Goal: Task Accomplishment & Management: Complete application form

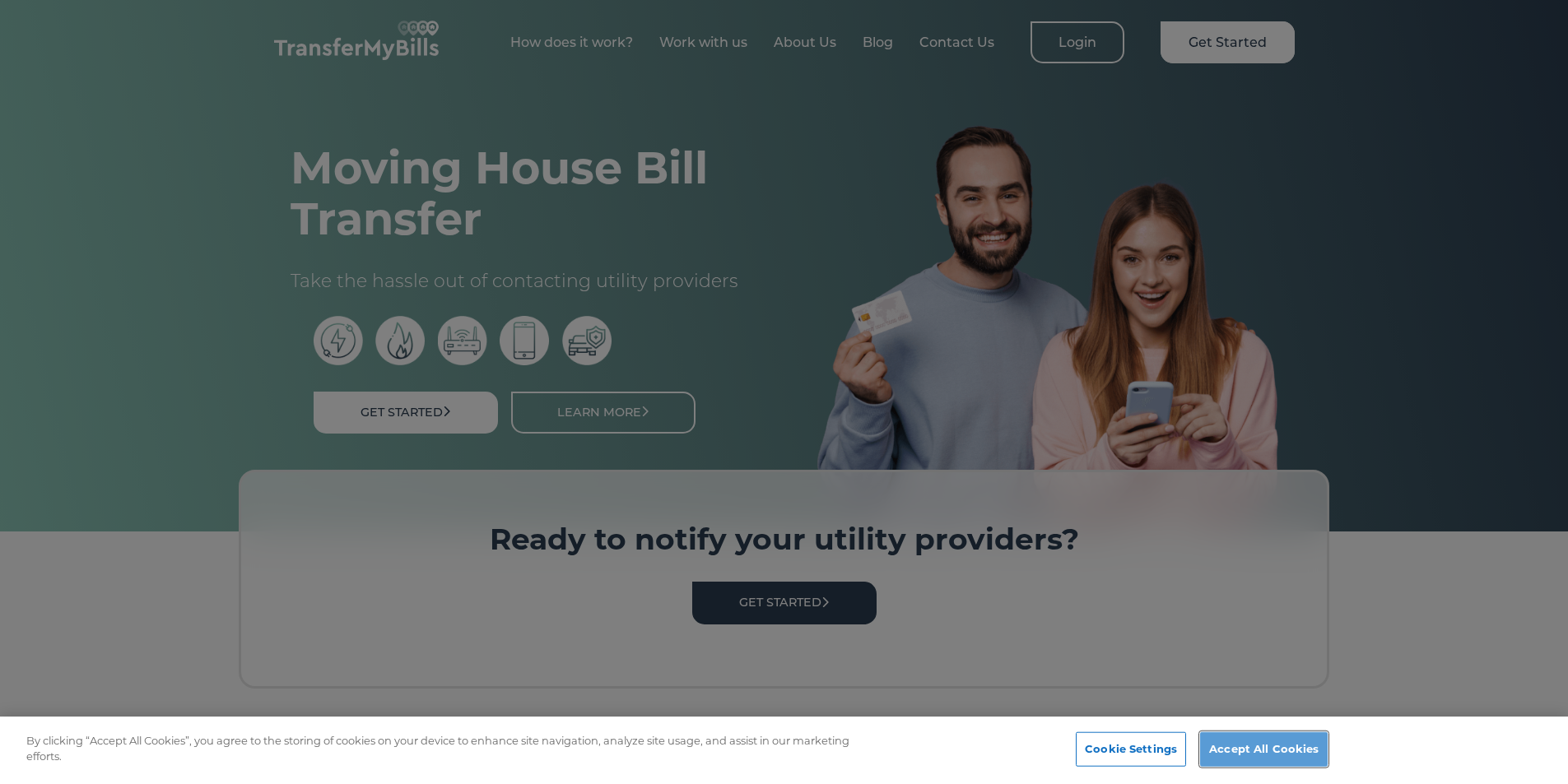
click at [1288, 749] on button "Accept All Cookies" at bounding box center [1264, 749] width 128 height 34
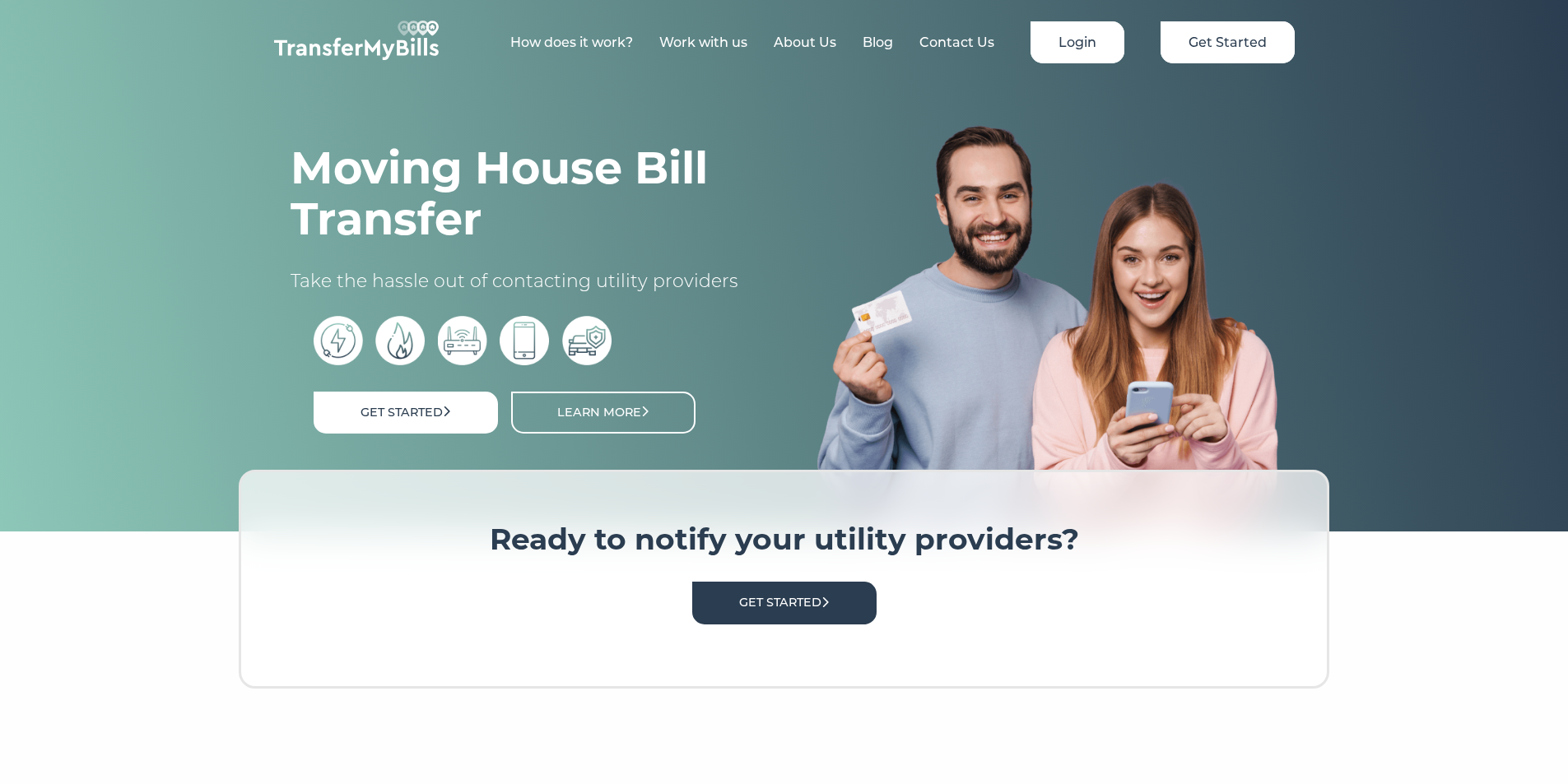
click at [1071, 41] on link "Login" at bounding box center [1077, 42] width 93 height 42
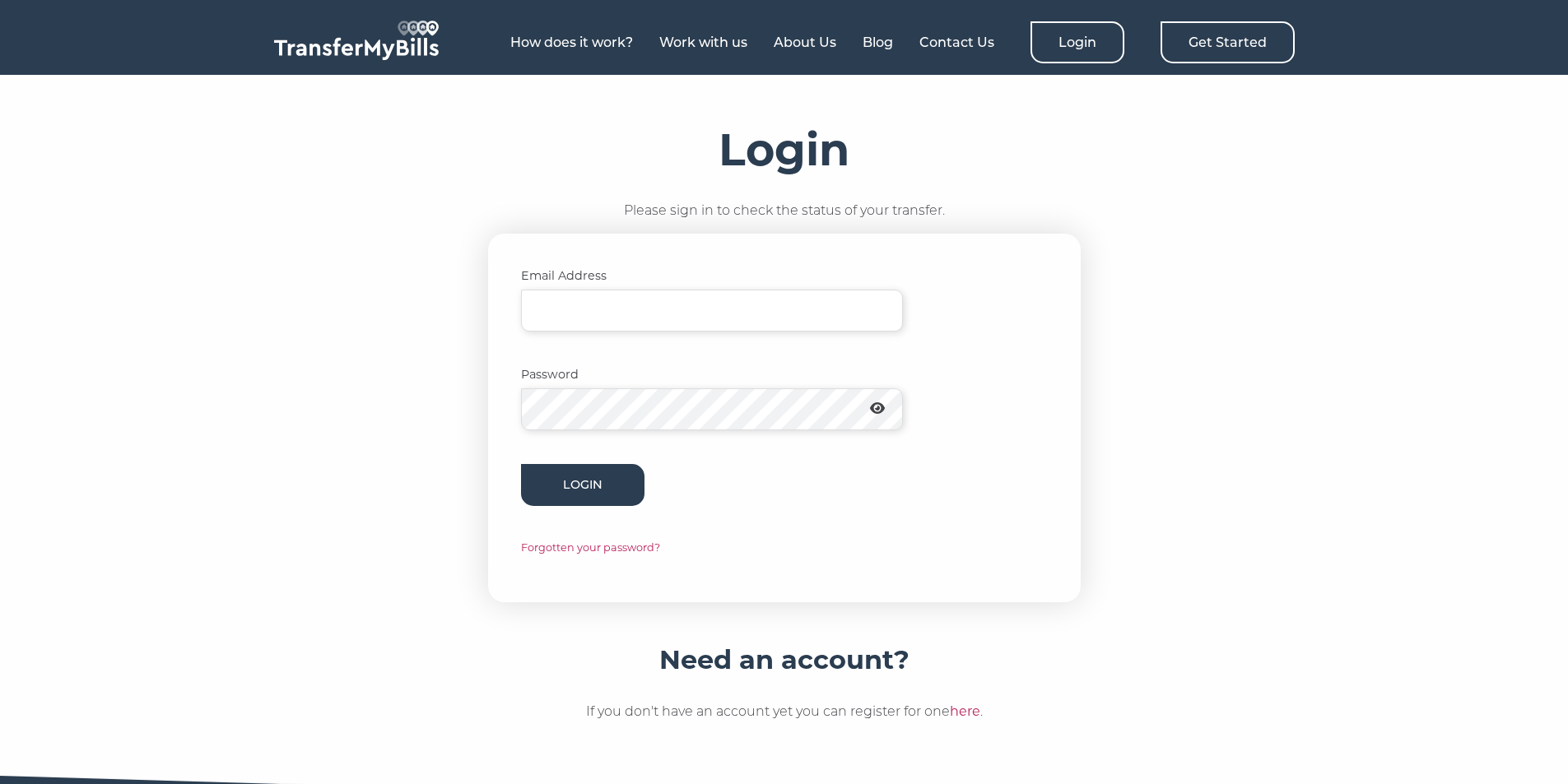
click at [1244, 34] on link "Get Started" at bounding box center [1228, 42] width 134 height 42
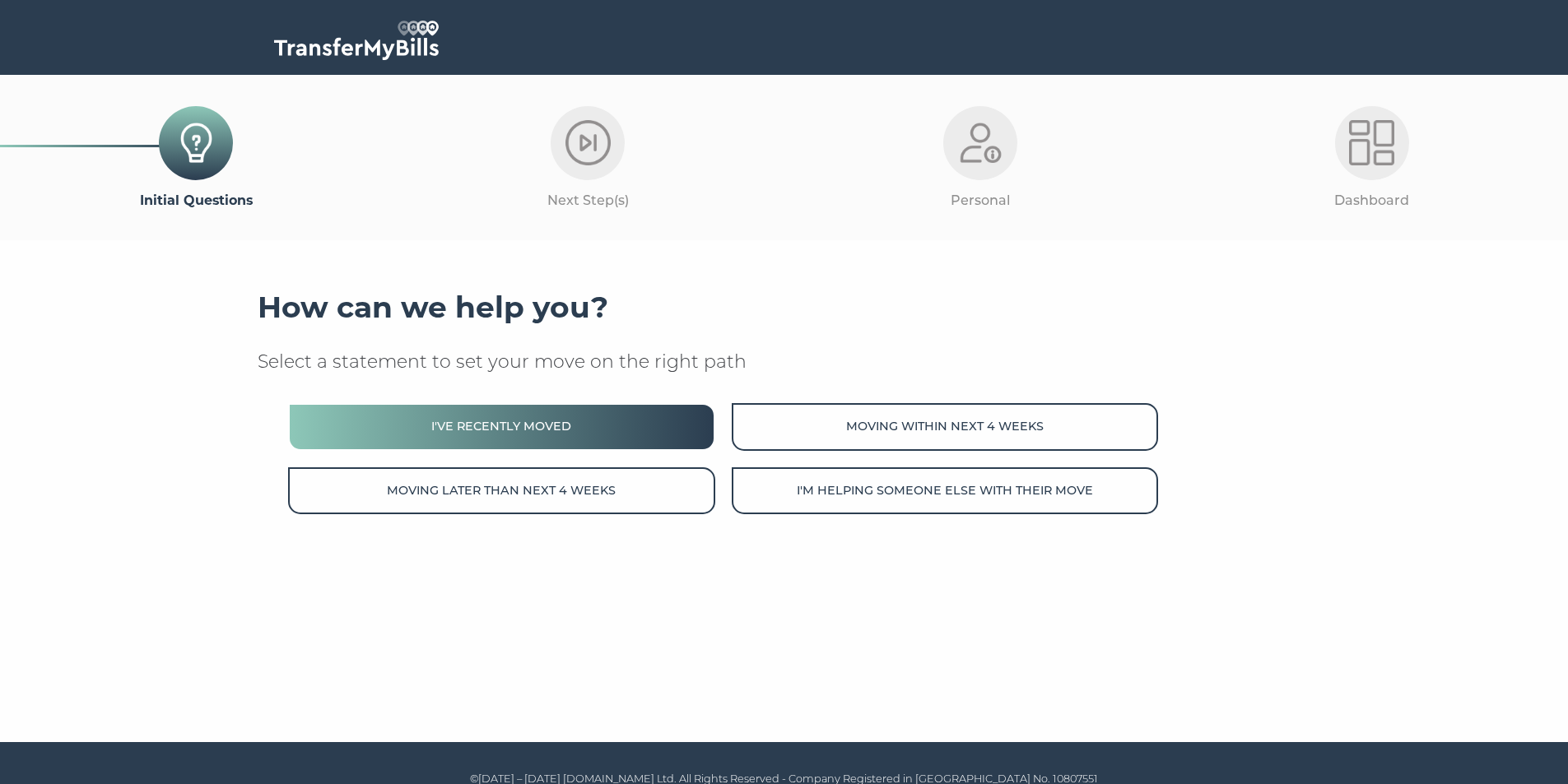
click at [535, 430] on button "I've recently moved" at bounding box center [501, 426] width 426 height 47
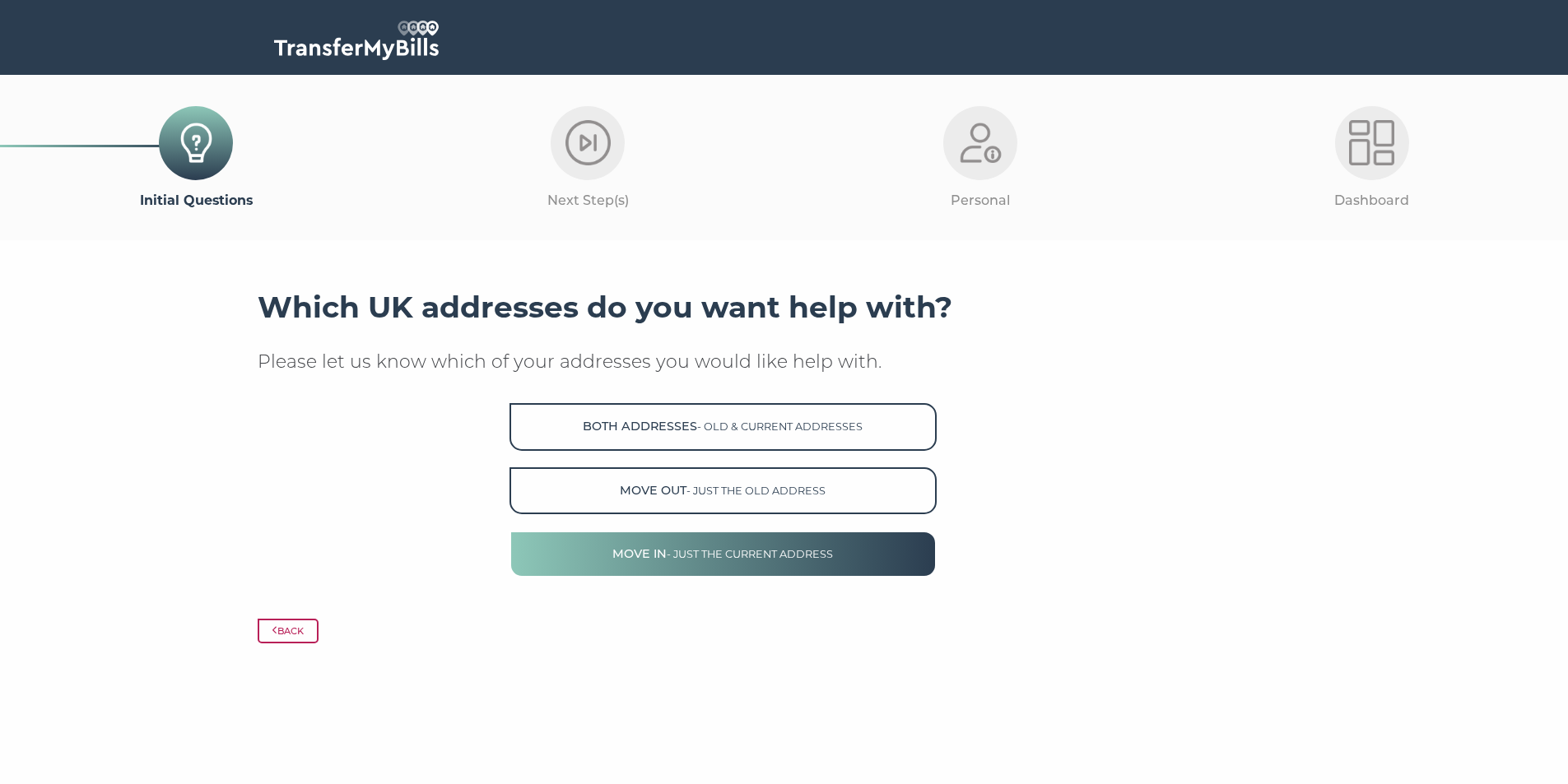
click at [706, 550] on span "- just the current address" at bounding box center [750, 554] width 166 height 12
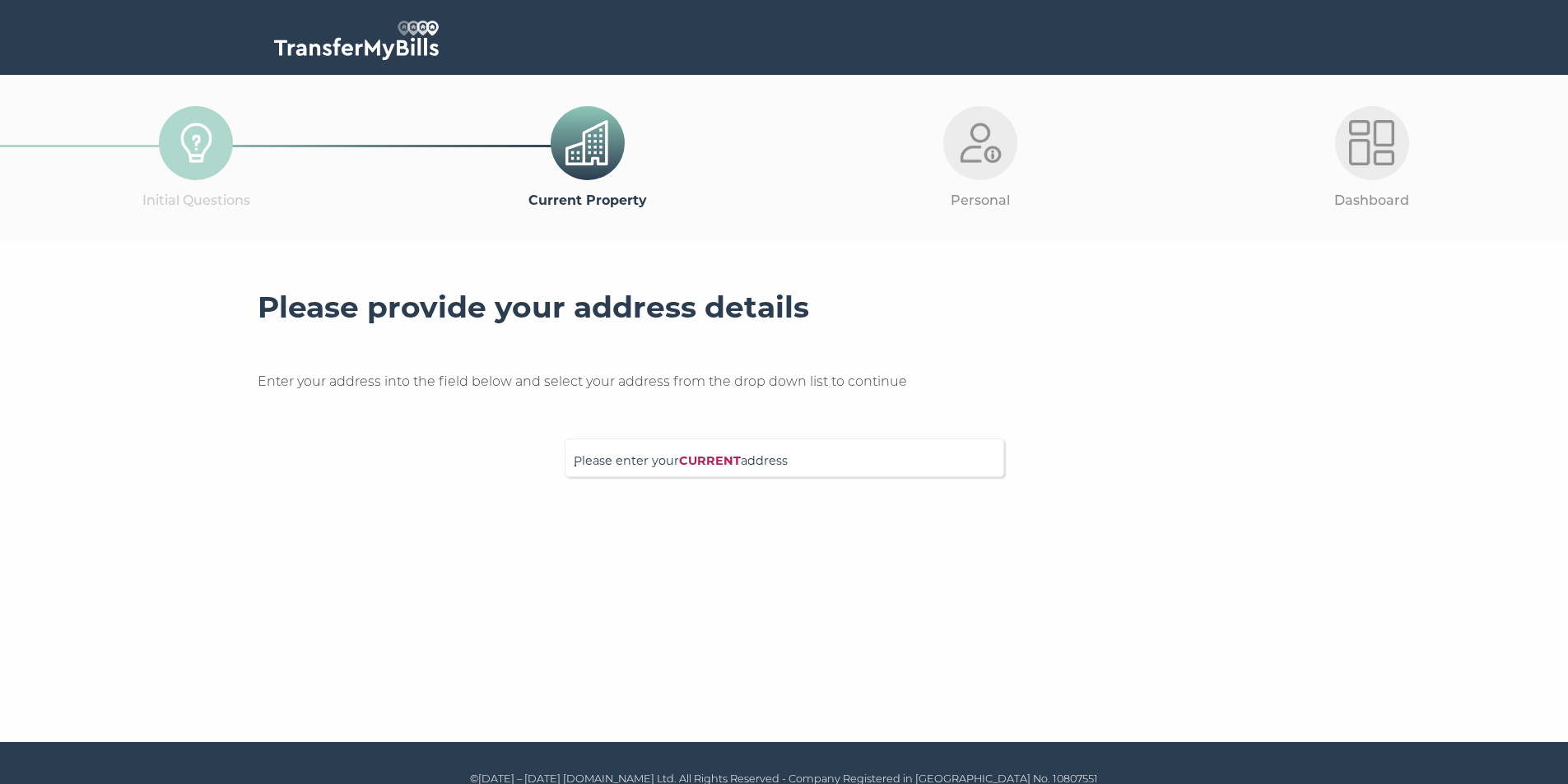
click at [761, 423] on div "Please provide your address details Enter your address into the field below and…" at bounding box center [784, 383] width 1054 height 188
click at [766, 444] on div "Please enter your CURRENT address" at bounding box center [784, 458] width 440 height 39
click at [766, 453] on input "Please enter your CURRENT address" at bounding box center [750, 455] width 354 height 16
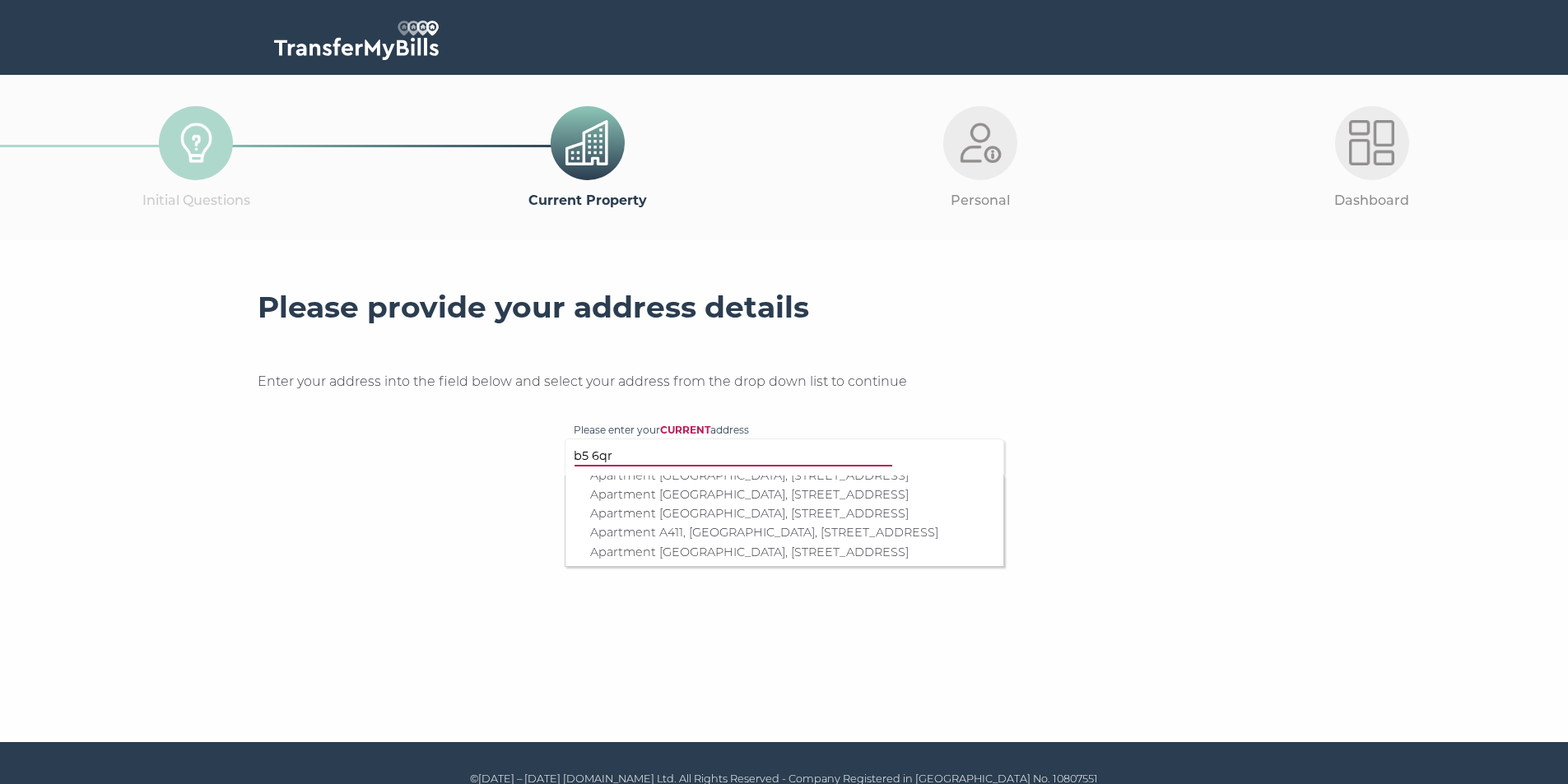
scroll to position [2385, 0]
type input "b5 6qr"
click at [736, 408] on p "Apartment A404, Madison House, 94 Wrentham Street, Birmingham, B5 6QR" at bounding box center [792, 398] width 405 height 19
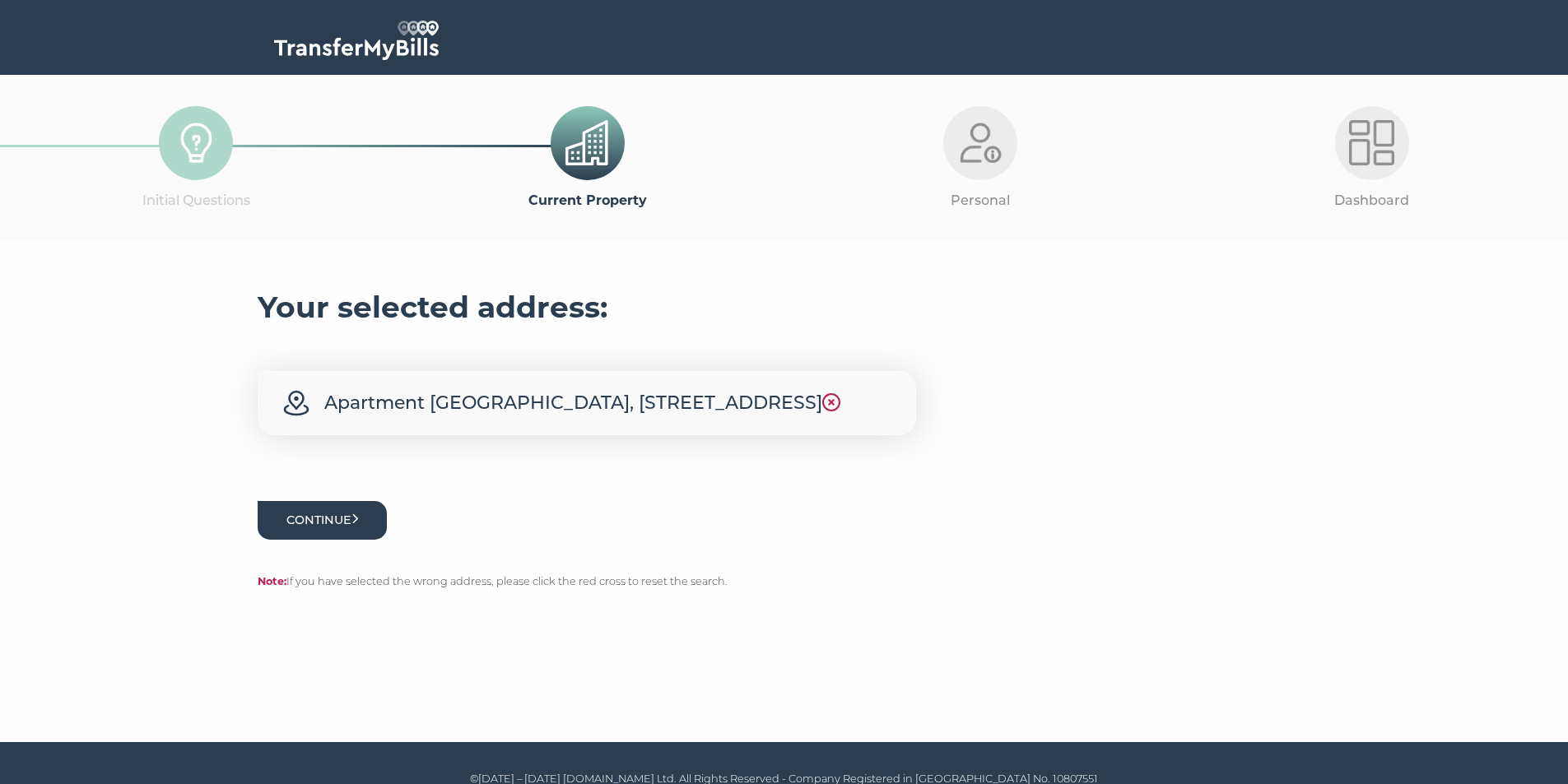
click at [309, 540] on button "Continue" at bounding box center [322, 520] width 130 height 39
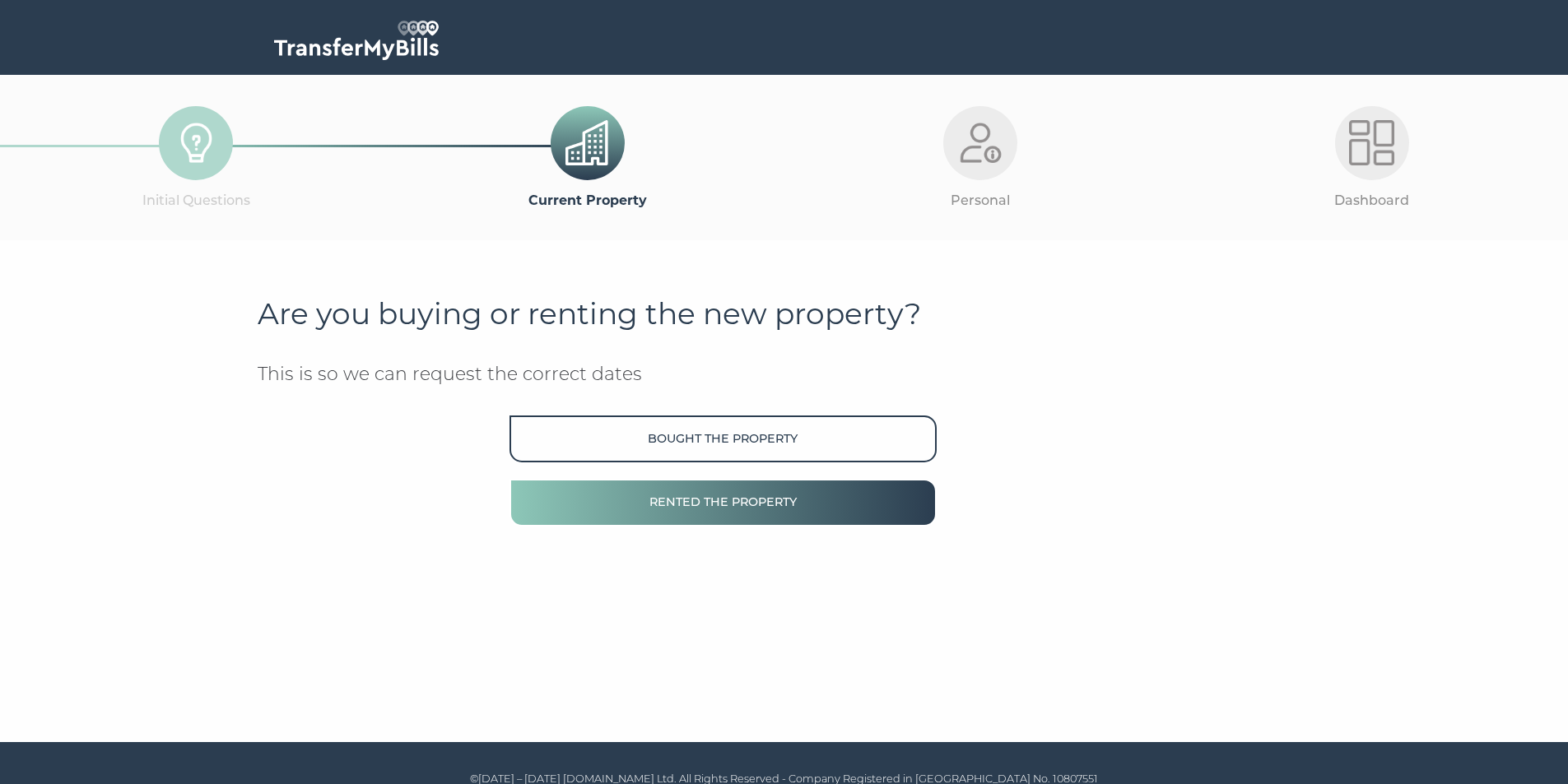
click at [738, 494] on button "Rented the property" at bounding box center [722, 502] width 426 height 47
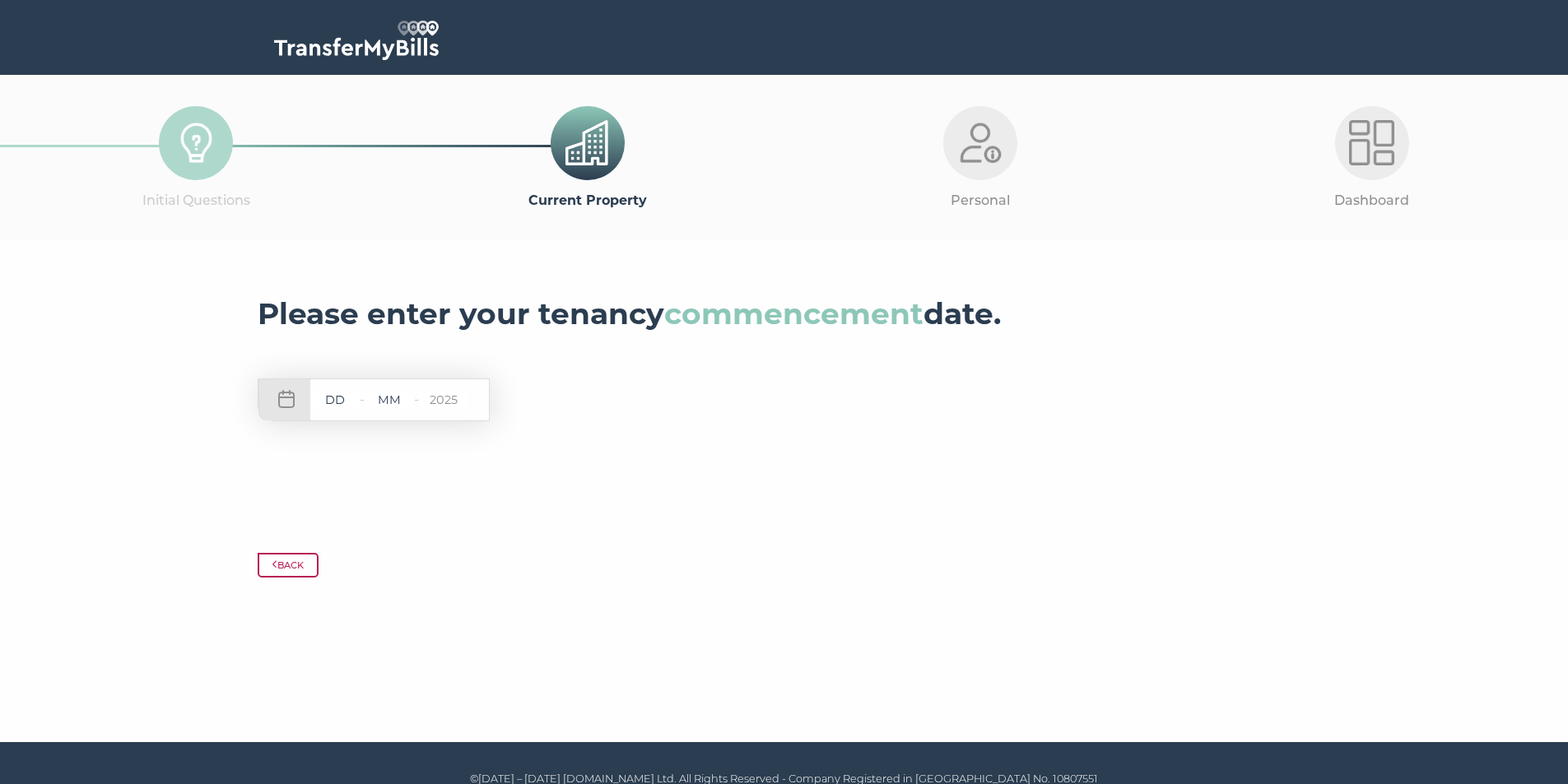
click at [349, 410] on input "text" at bounding box center [335, 400] width 50 height 21
click at [342, 405] on input "text" at bounding box center [335, 400] width 50 height 21
type input "01"
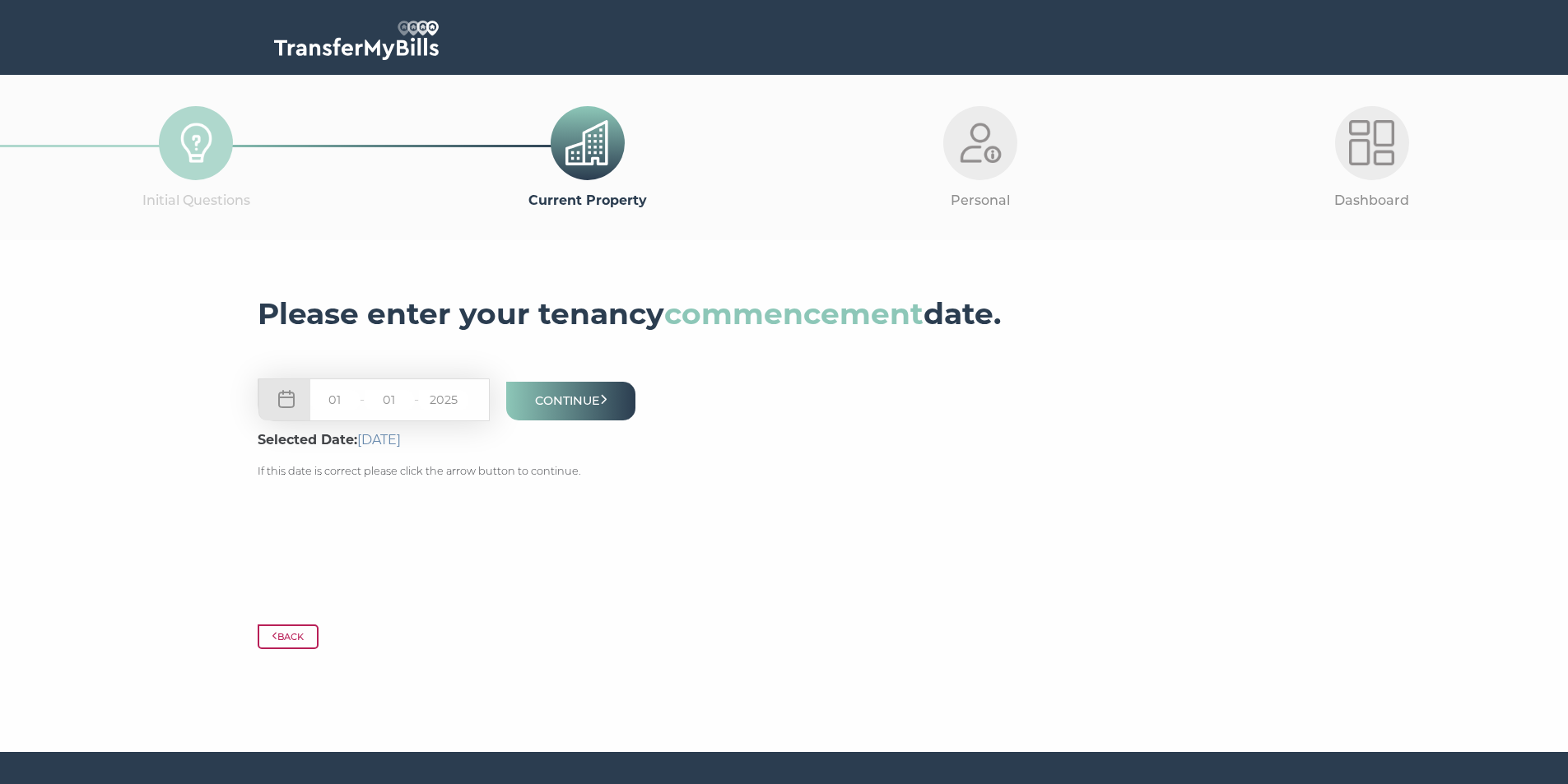
type input "01"
click at [466, 410] on input "2025" at bounding box center [444, 400] width 50 height 21
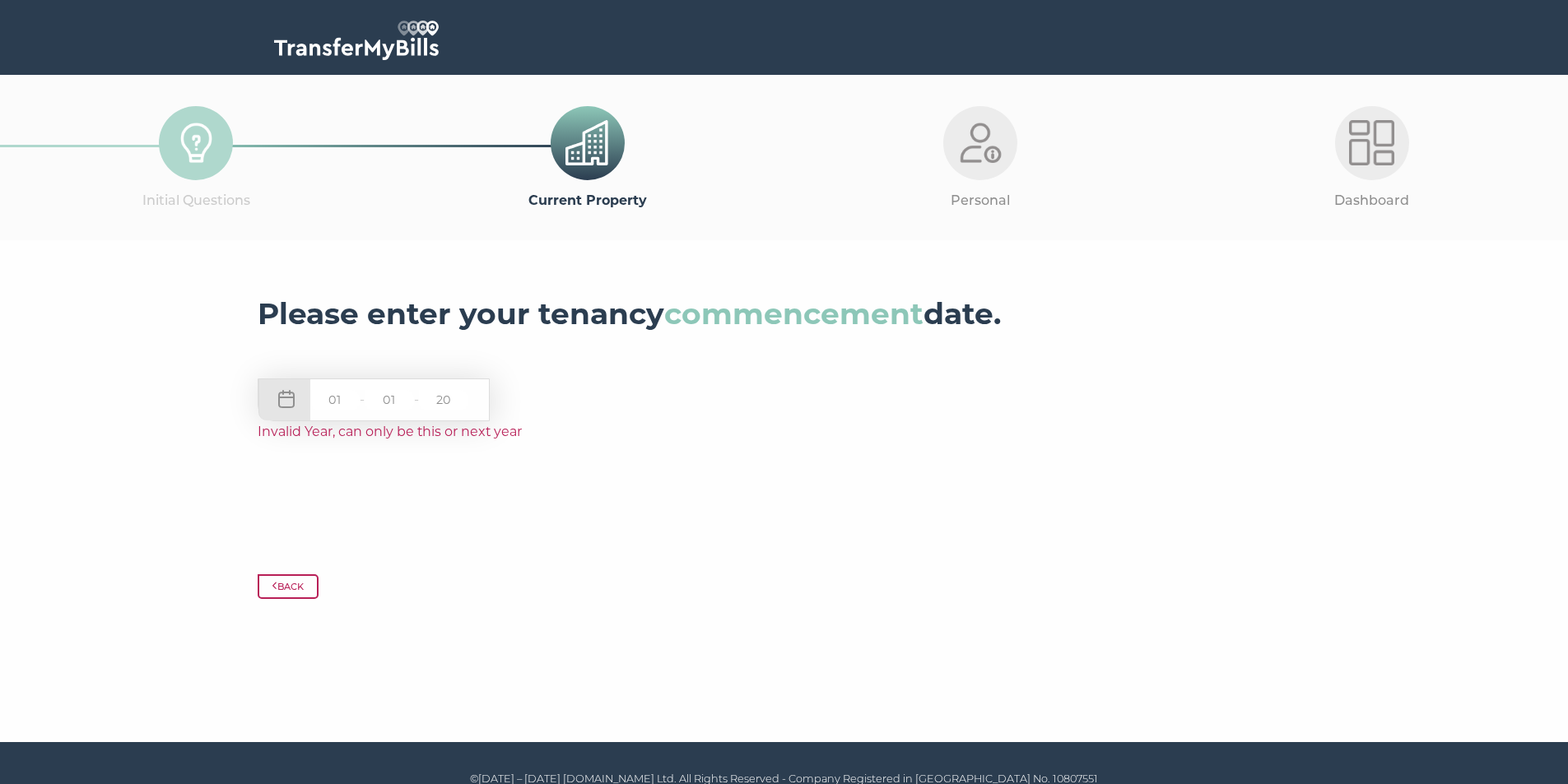
type input "2"
type input "2025"
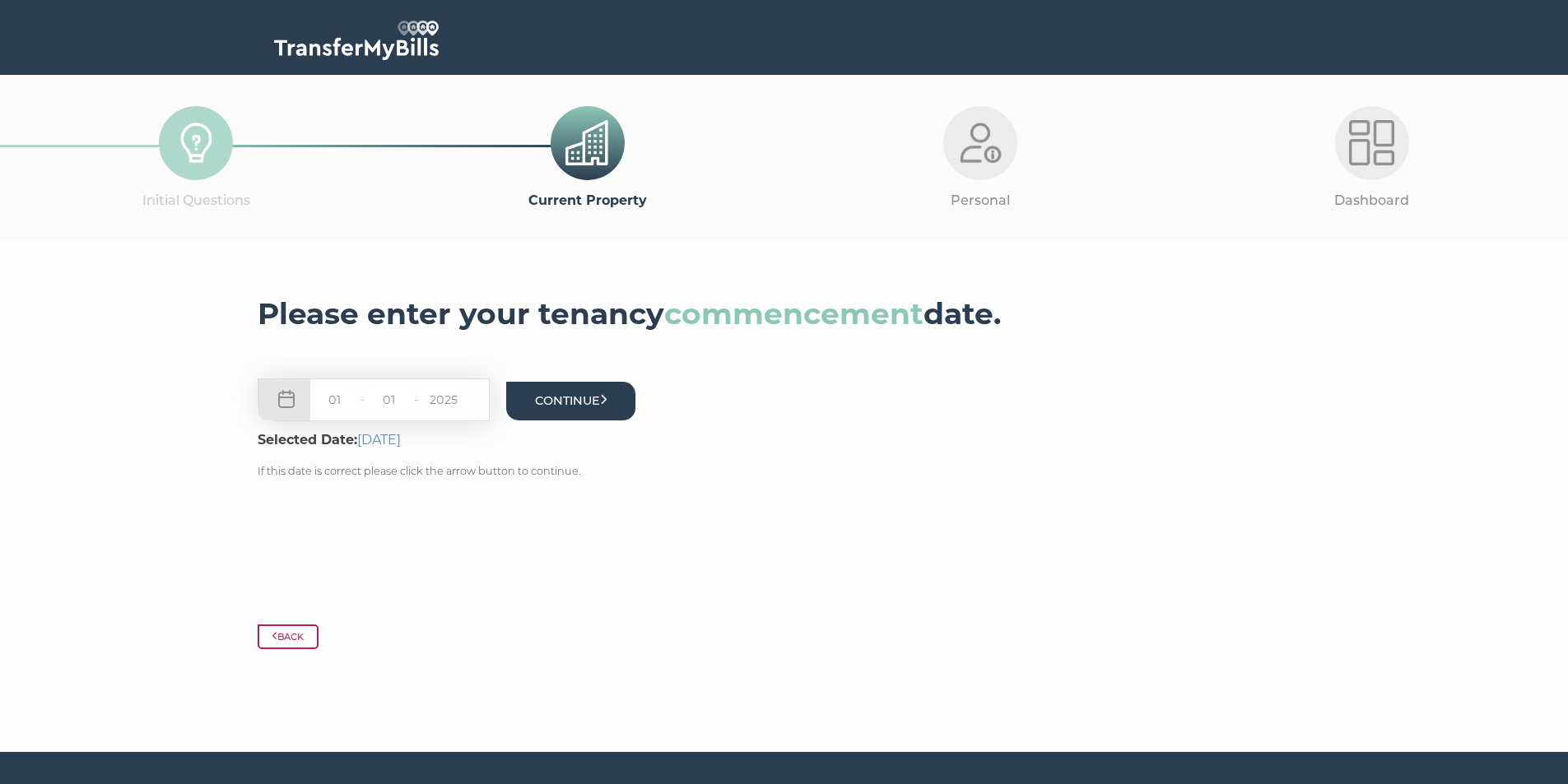
click at [582, 404] on button "Continue" at bounding box center [571, 400] width 130 height 39
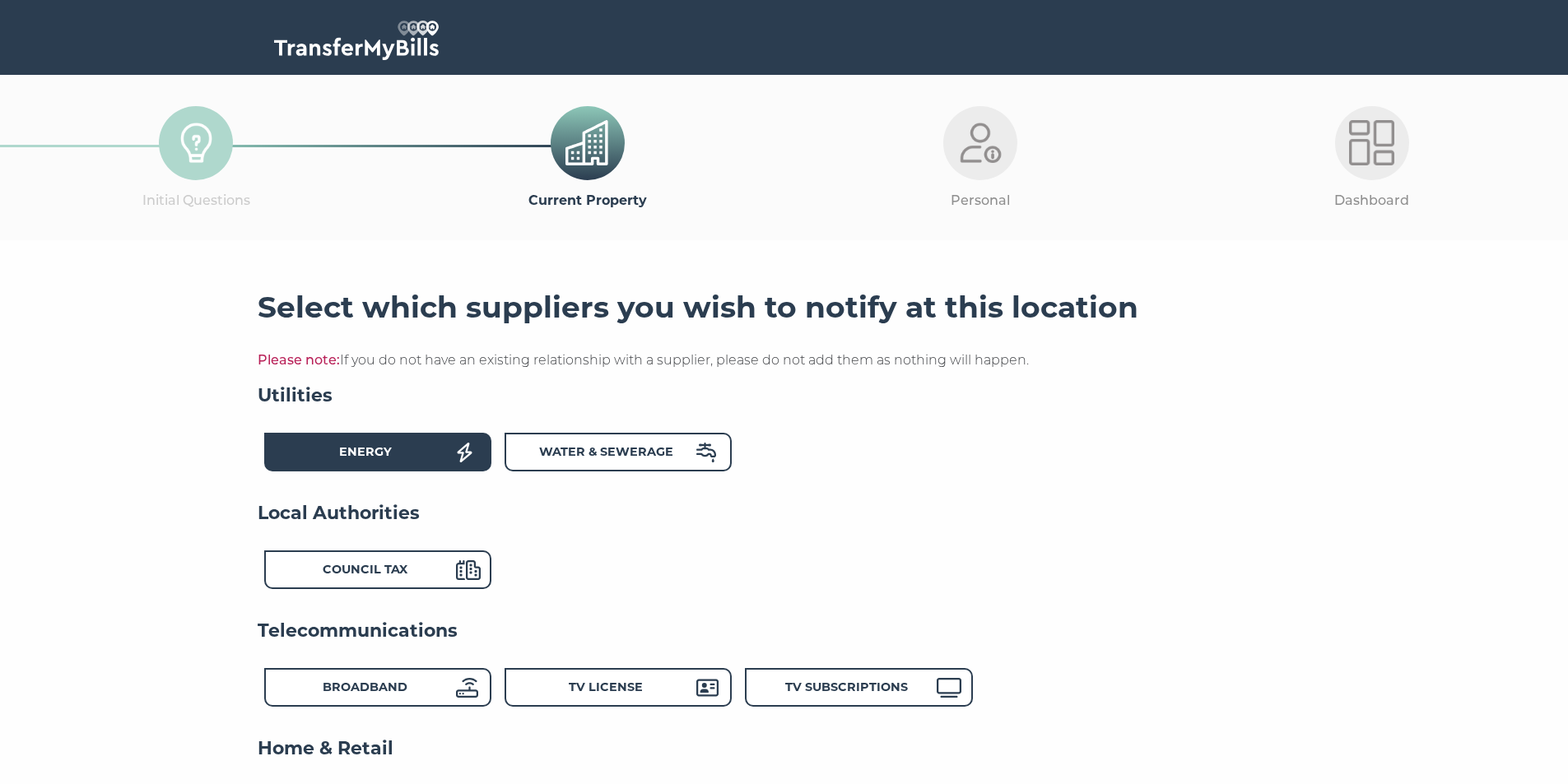
click at [388, 440] on div "Energy" at bounding box center [377, 452] width 227 height 39
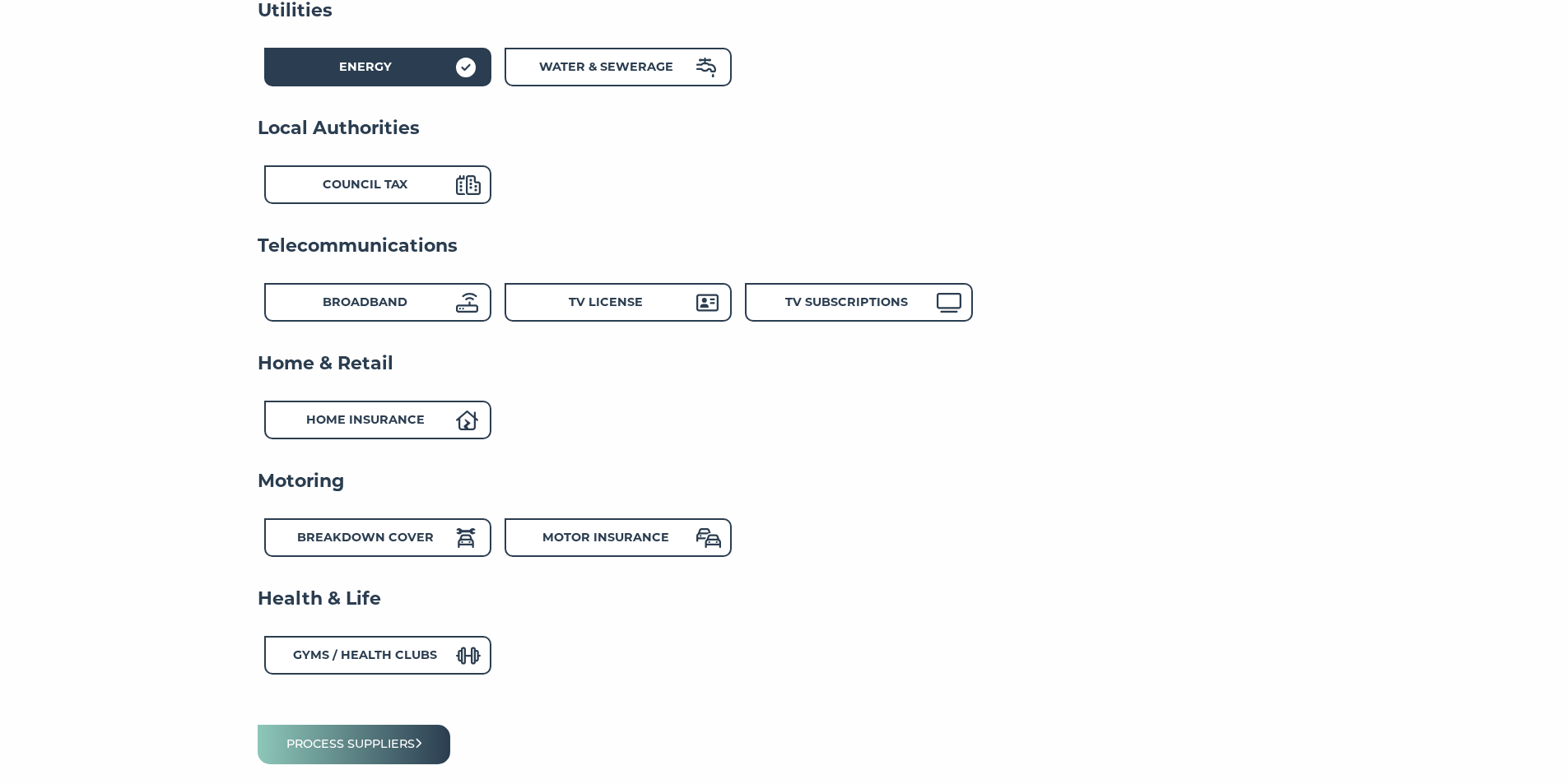
scroll to position [411, 0]
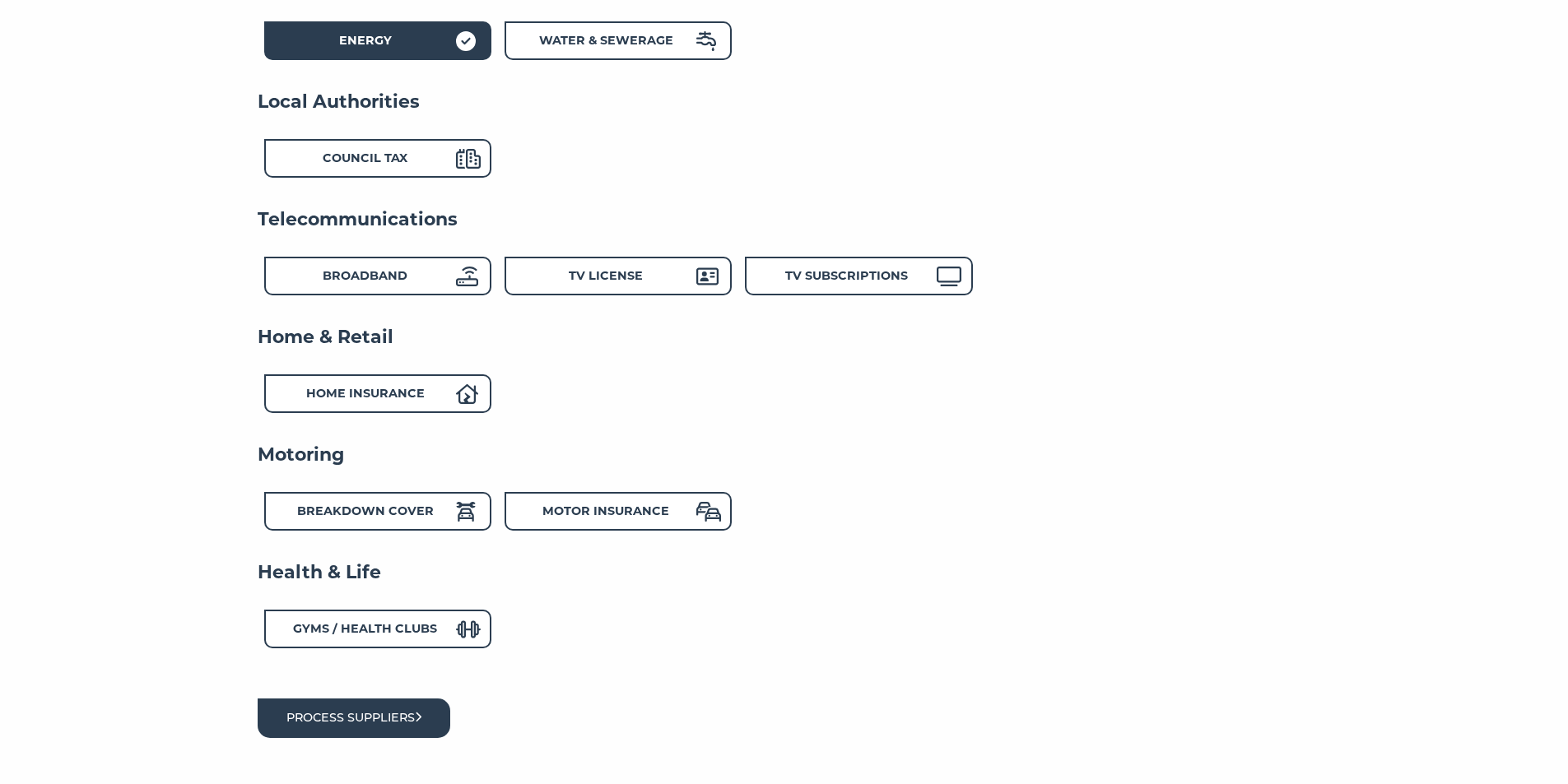
drag, startPoint x: 379, startPoint y: 722, endPoint x: 420, endPoint y: 699, distance: 47.0
click at [379, 723] on button "Process suppliers" at bounding box center [354, 717] width 194 height 39
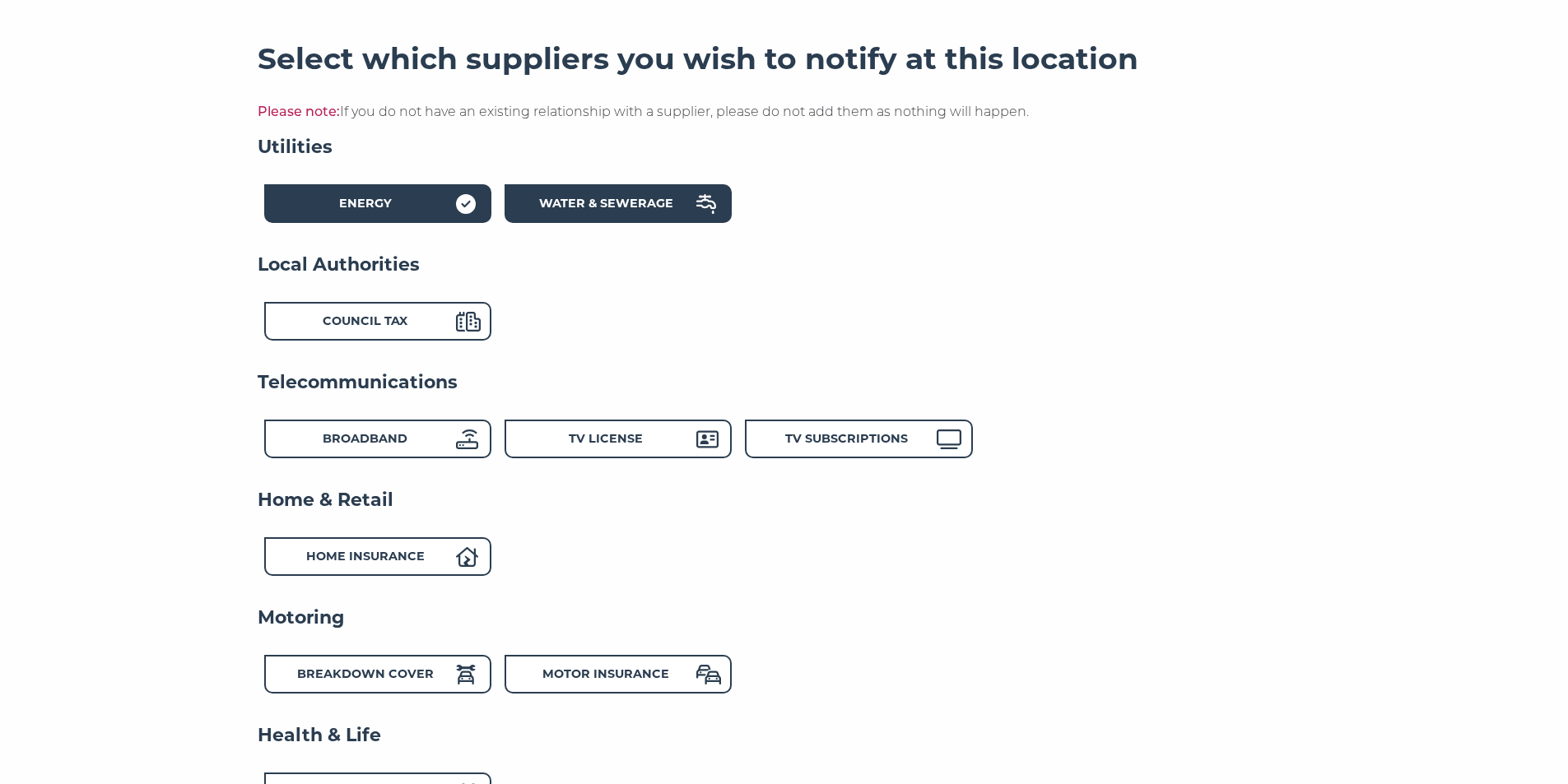
scroll to position [247, 0]
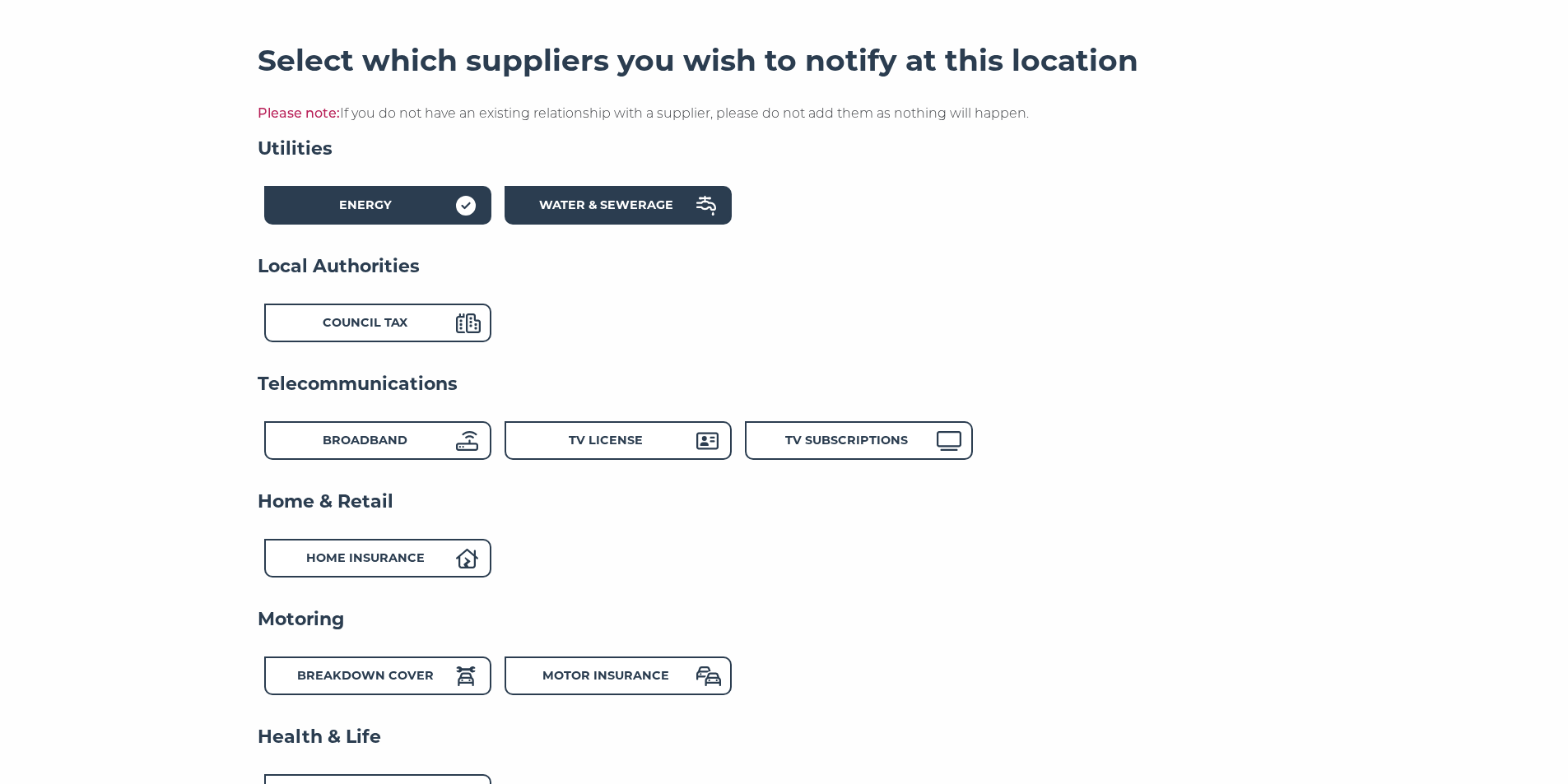
click at [610, 206] on strong "Water & Sewerage" at bounding box center [606, 204] width 134 height 15
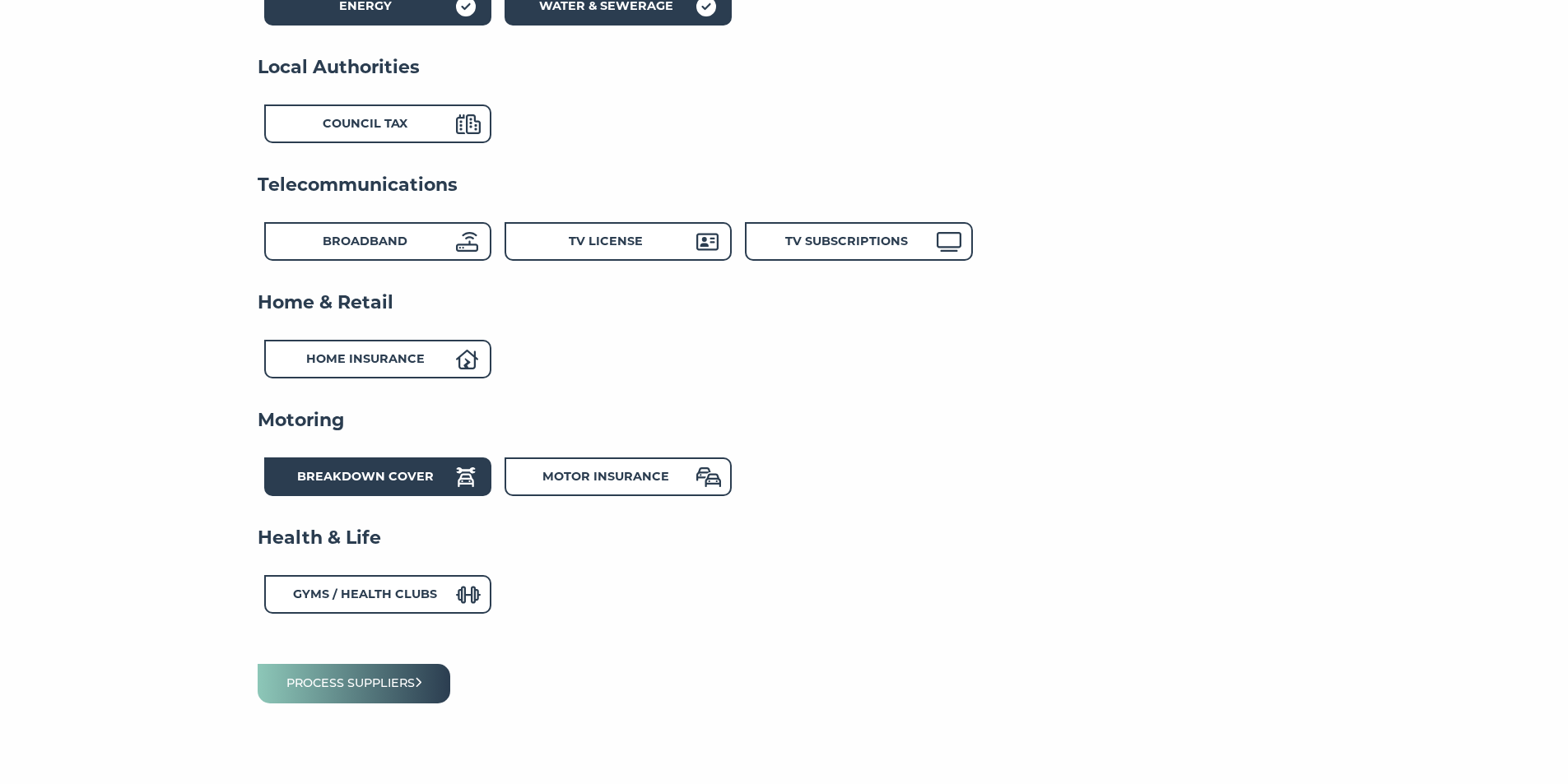
scroll to position [447, 0]
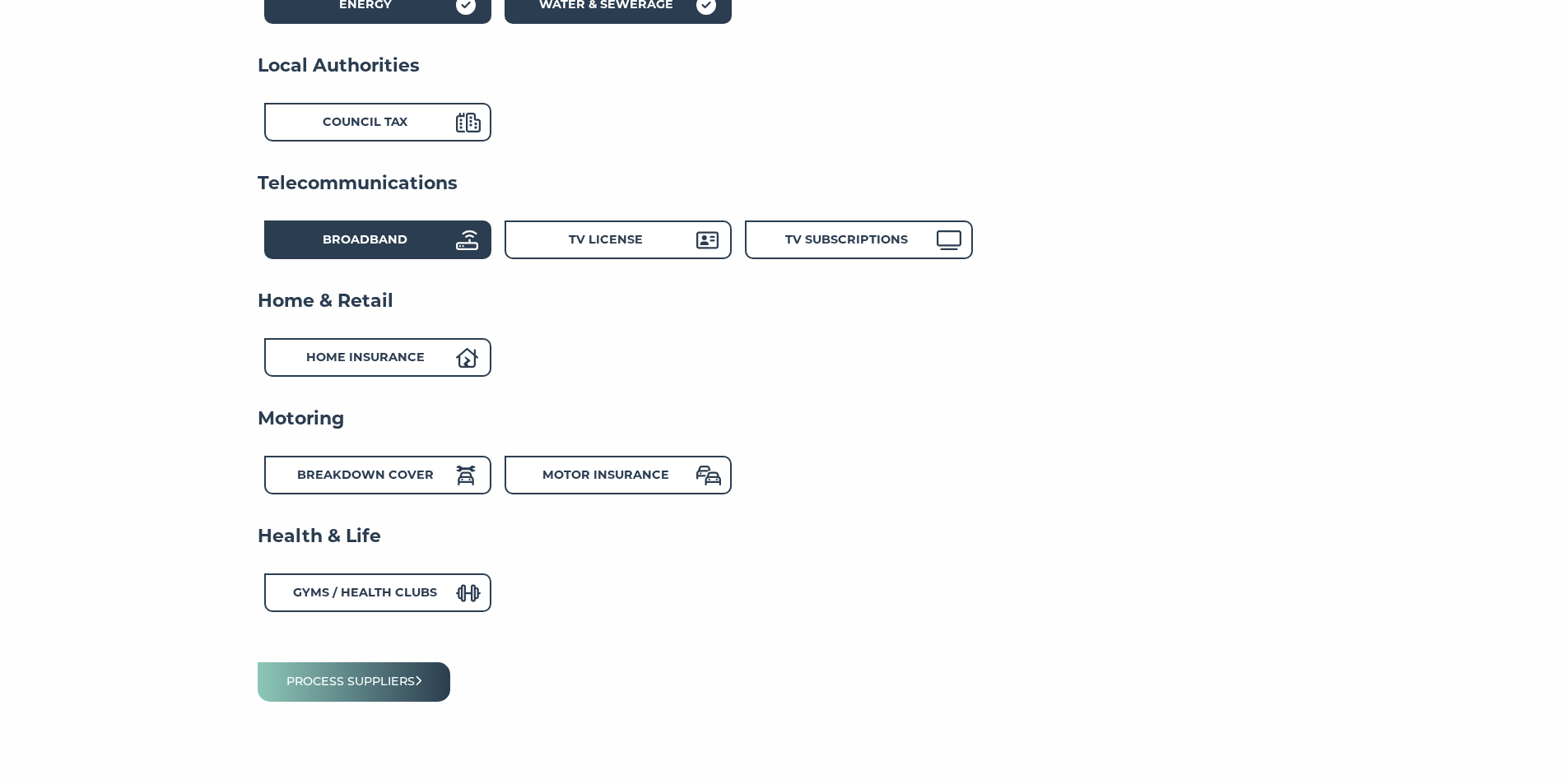
click at [382, 237] on strong "Broadband" at bounding box center [364, 239] width 85 height 15
click at [400, 682] on button "Process suppliers" at bounding box center [354, 681] width 194 height 39
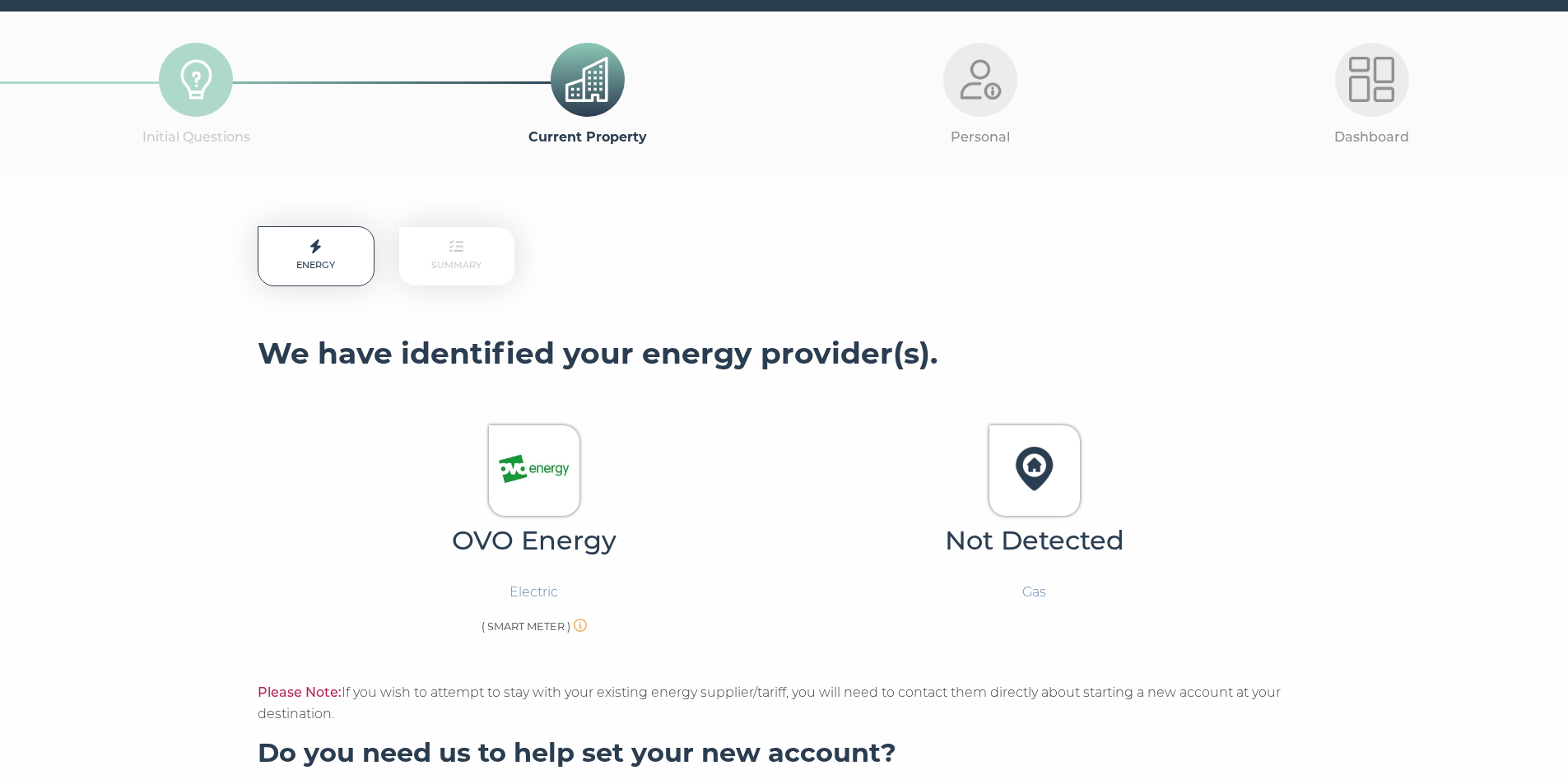
scroll to position [60, 0]
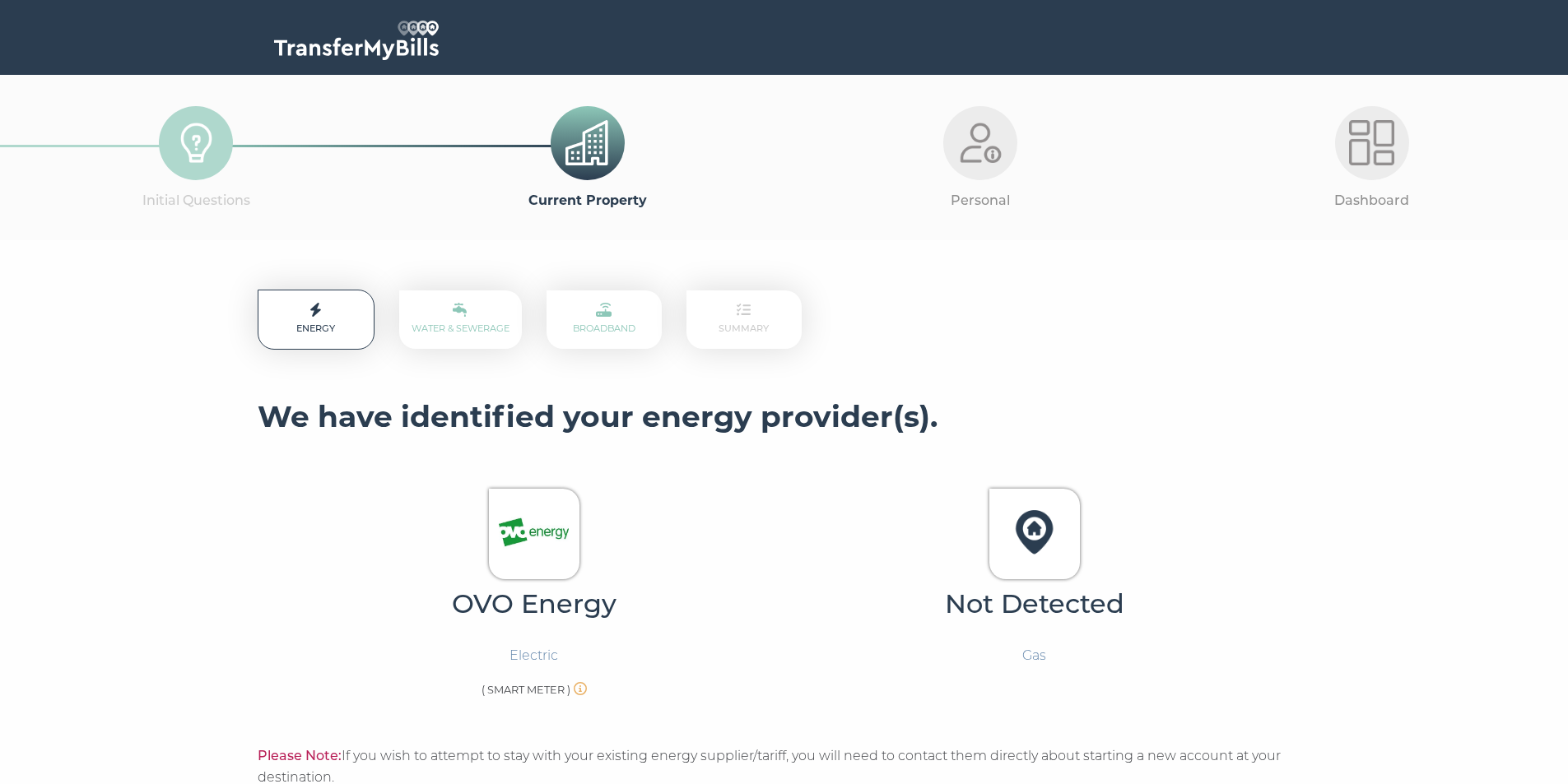
click at [464, 315] on icon at bounding box center [460, 309] width 15 height 15
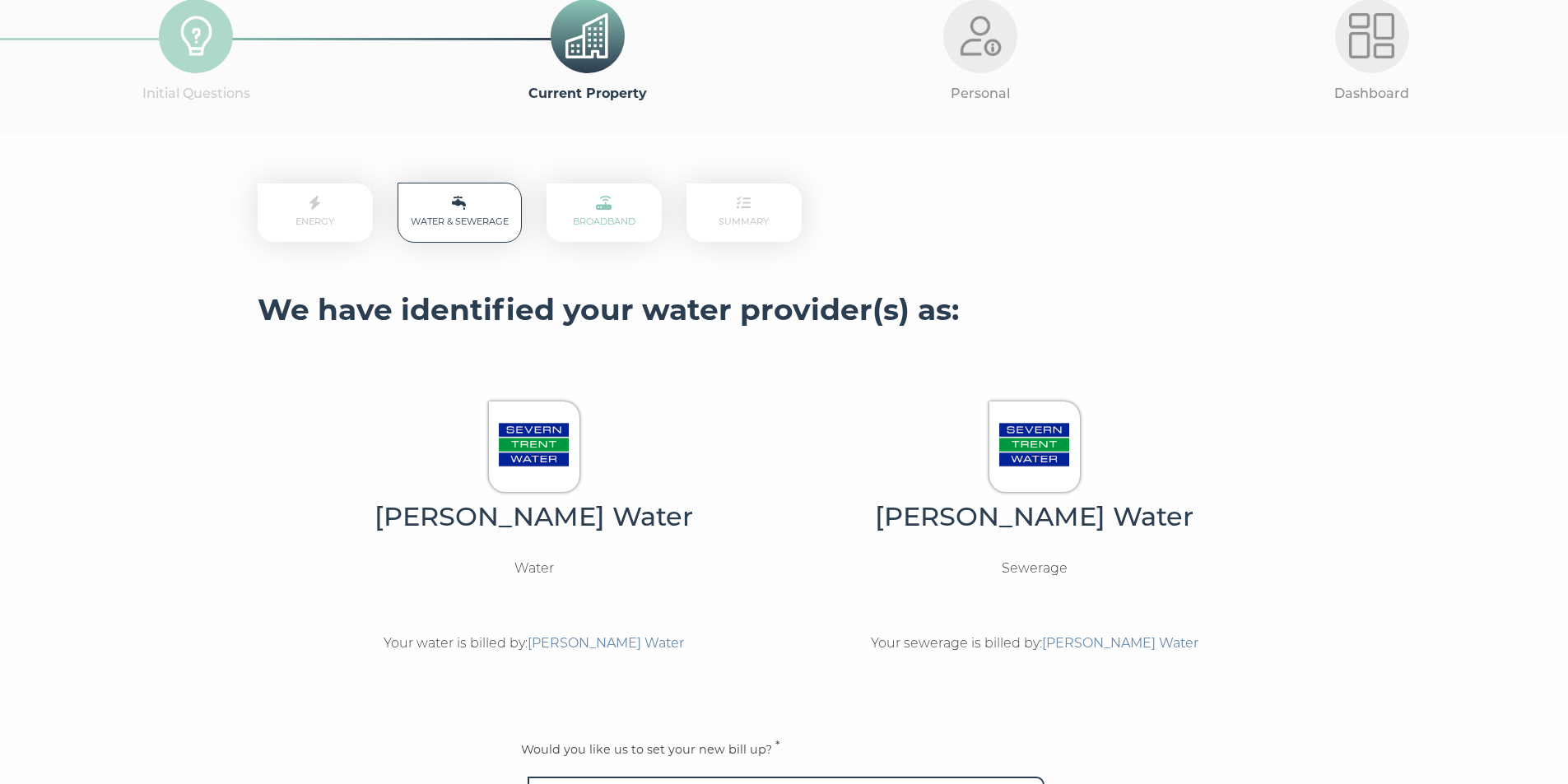
scroll to position [82, 0]
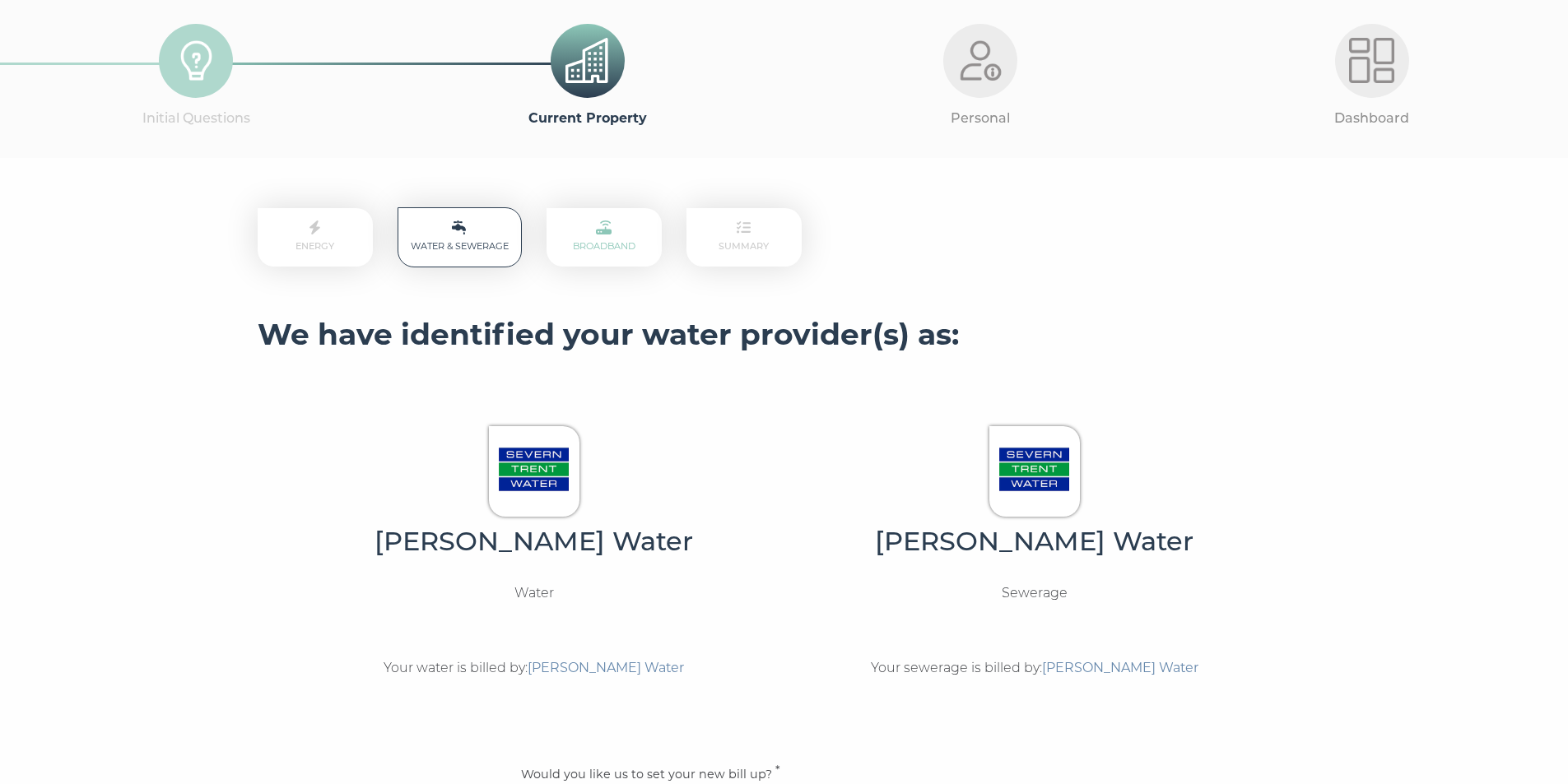
click at [610, 254] on p "Broadband" at bounding box center [604, 237] width 115 height 58
click at [610, 243] on link "Broadband" at bounding box center [604, 237] width 63 height 29
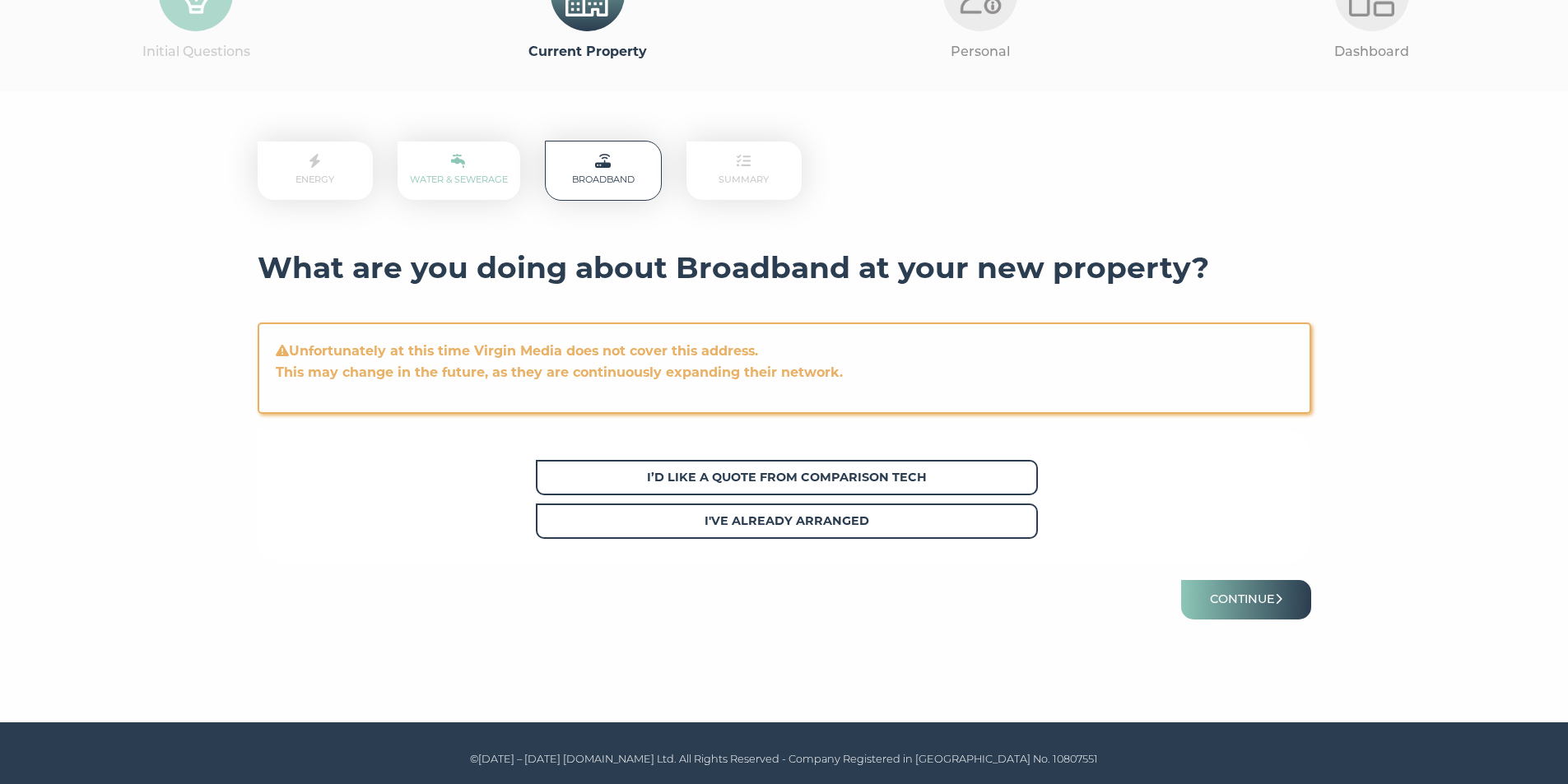
scroll to position [153, 0]
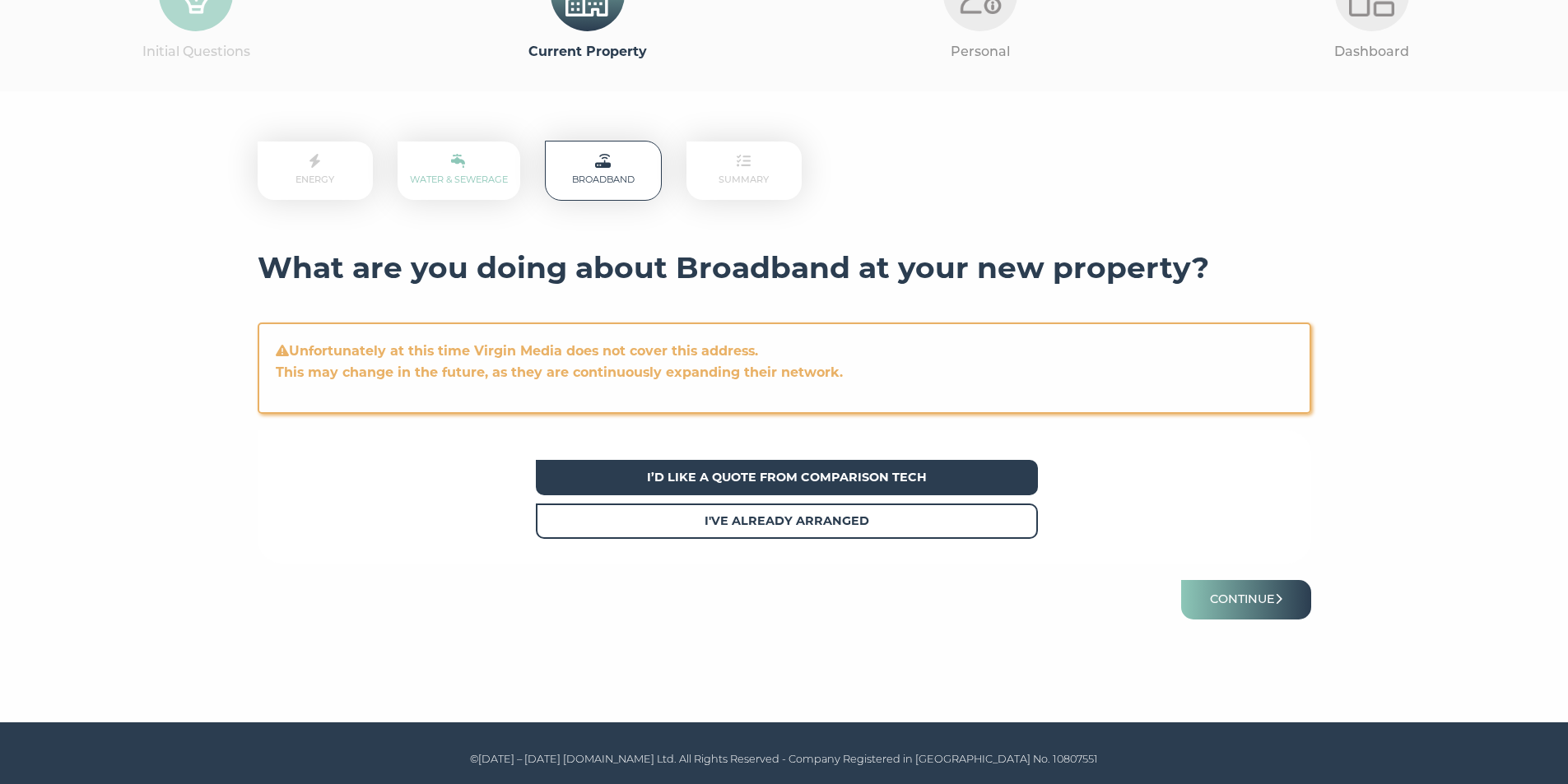
click at [791, 483] on span "I’d like a quote from Comparison Tech" at bounding box center [787, 477] width 502 height 35
click at [1244, 607] on button "Continue" at bounding box center [1247, 599] width 130 height 39
